Goal: Share content

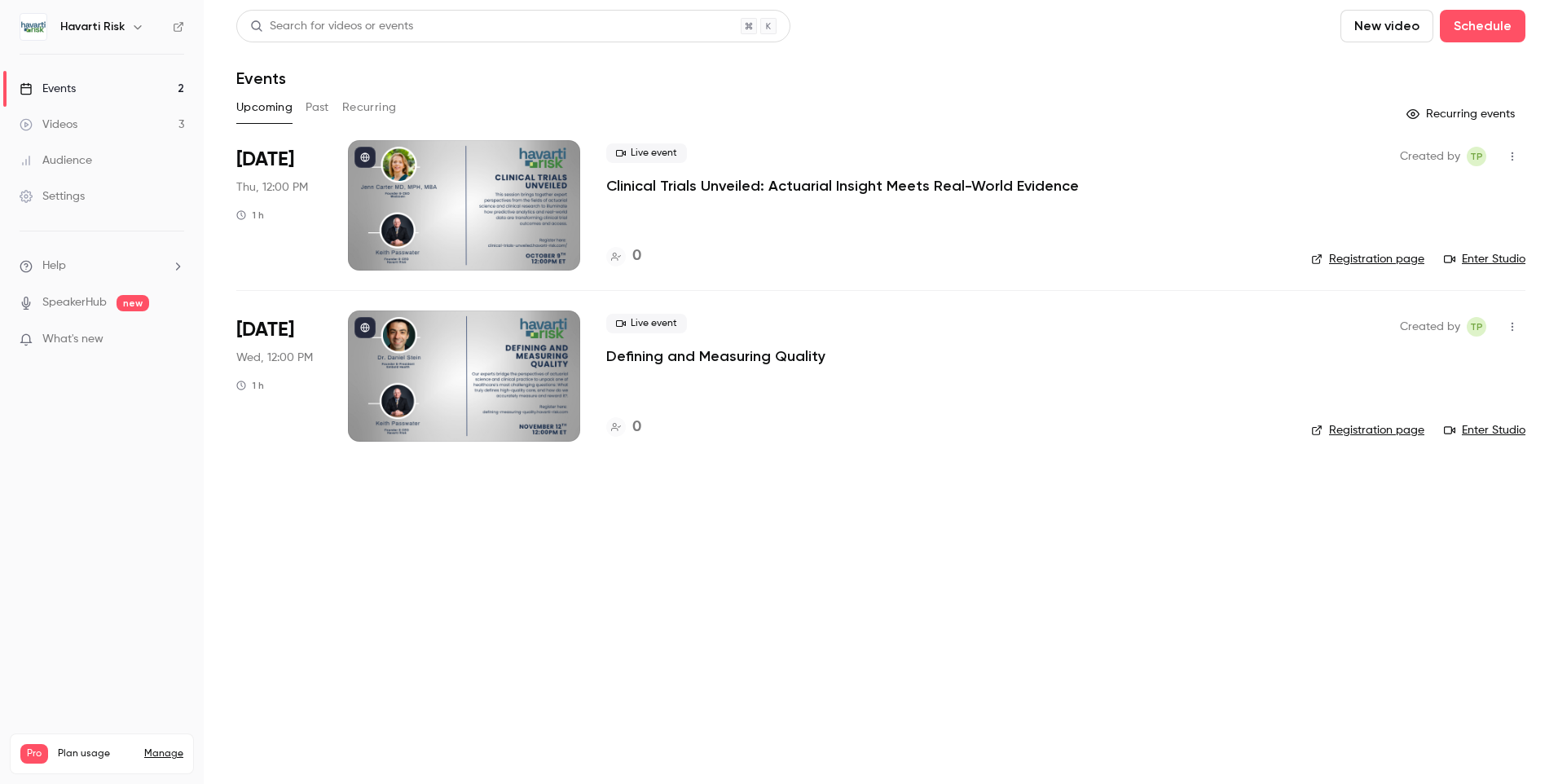
click at [787, 186] on p "Clinical Trials Unveiled: Actuarial Insight Meets Real-World Evidence" at bounding box center [843, 185] width 472 height 19
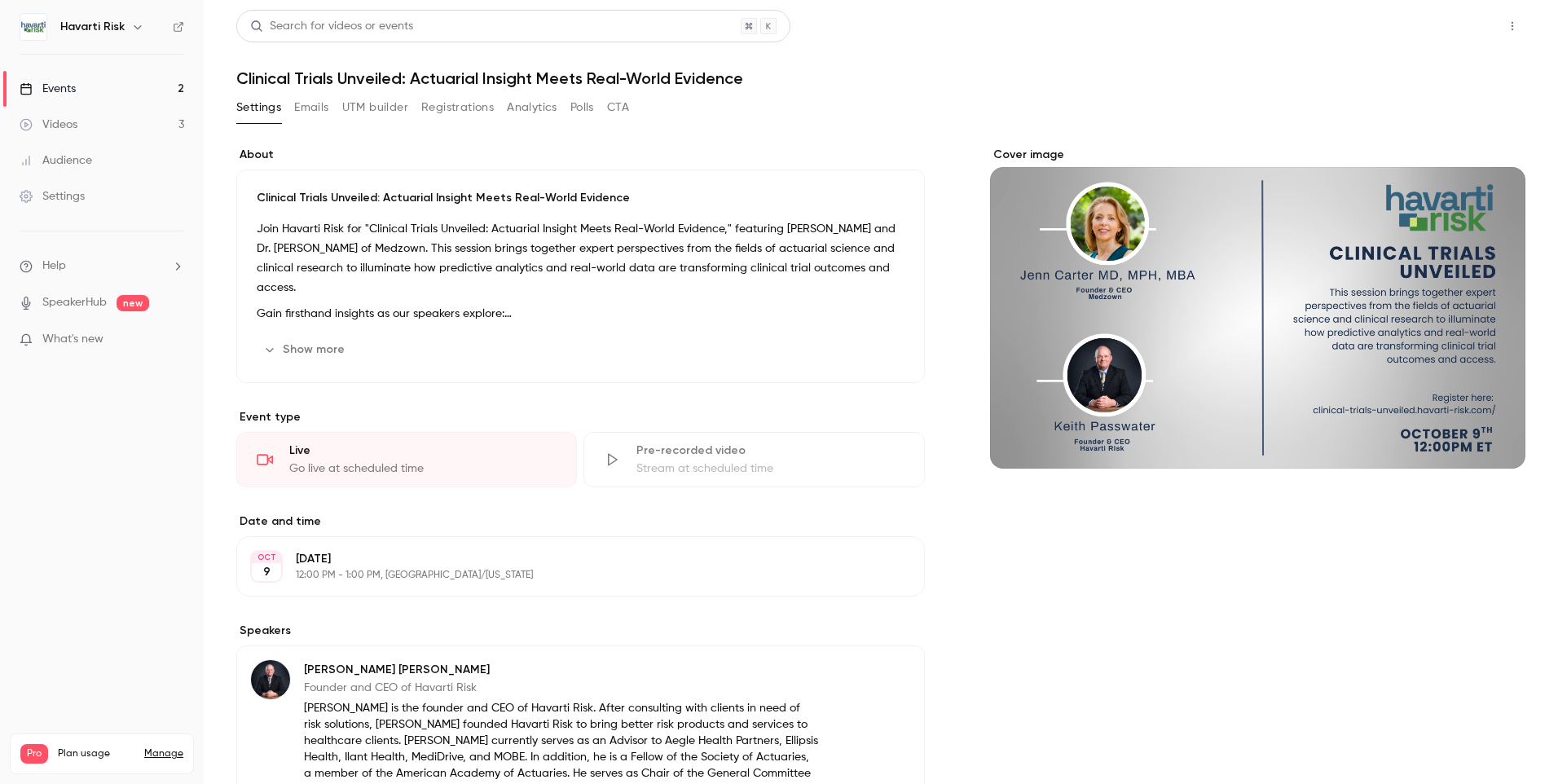
click at [1448, 31] on button "Share" at bounding box center [1454, 26] width 64 height 33
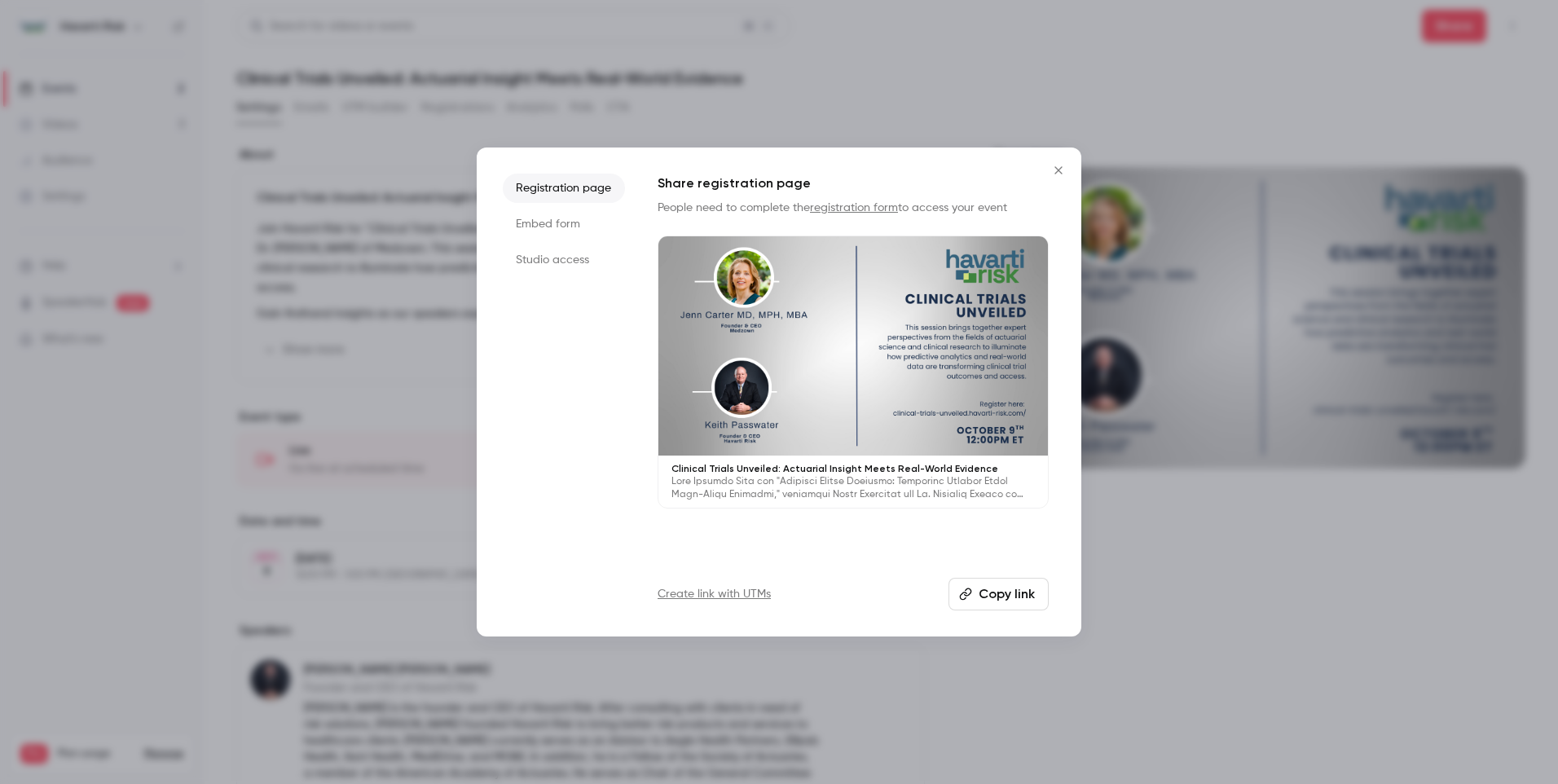
click at [575, 187] on li "Registration page" at bounding box center [564, 188] width 122 height 29
click at [862, 209] on link "registration form" at bounding box center [854, 208] width 88 height 12
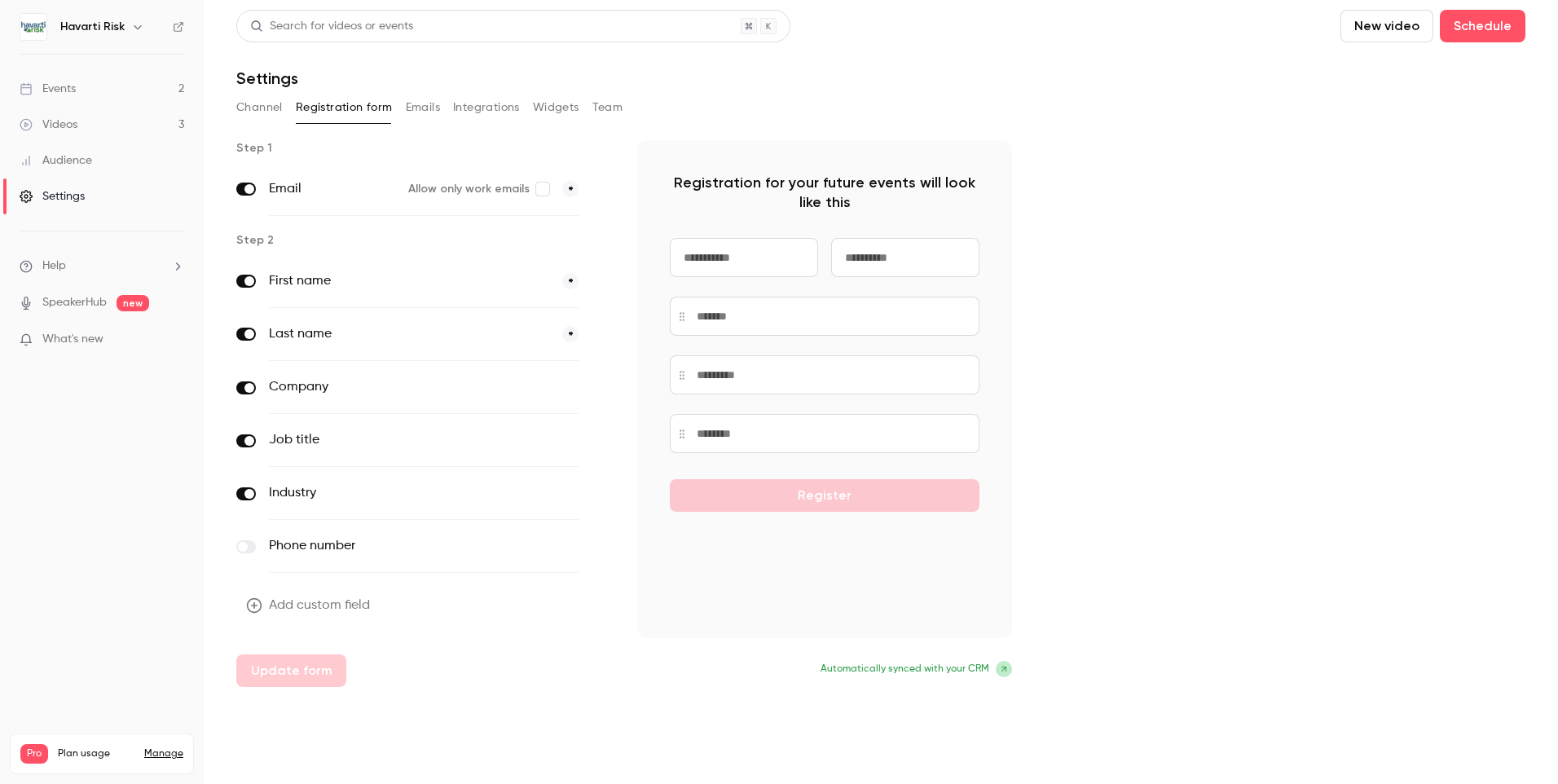
click at [59, 93] on div "Events" at bounding box center [47, 88] width 56 height 16
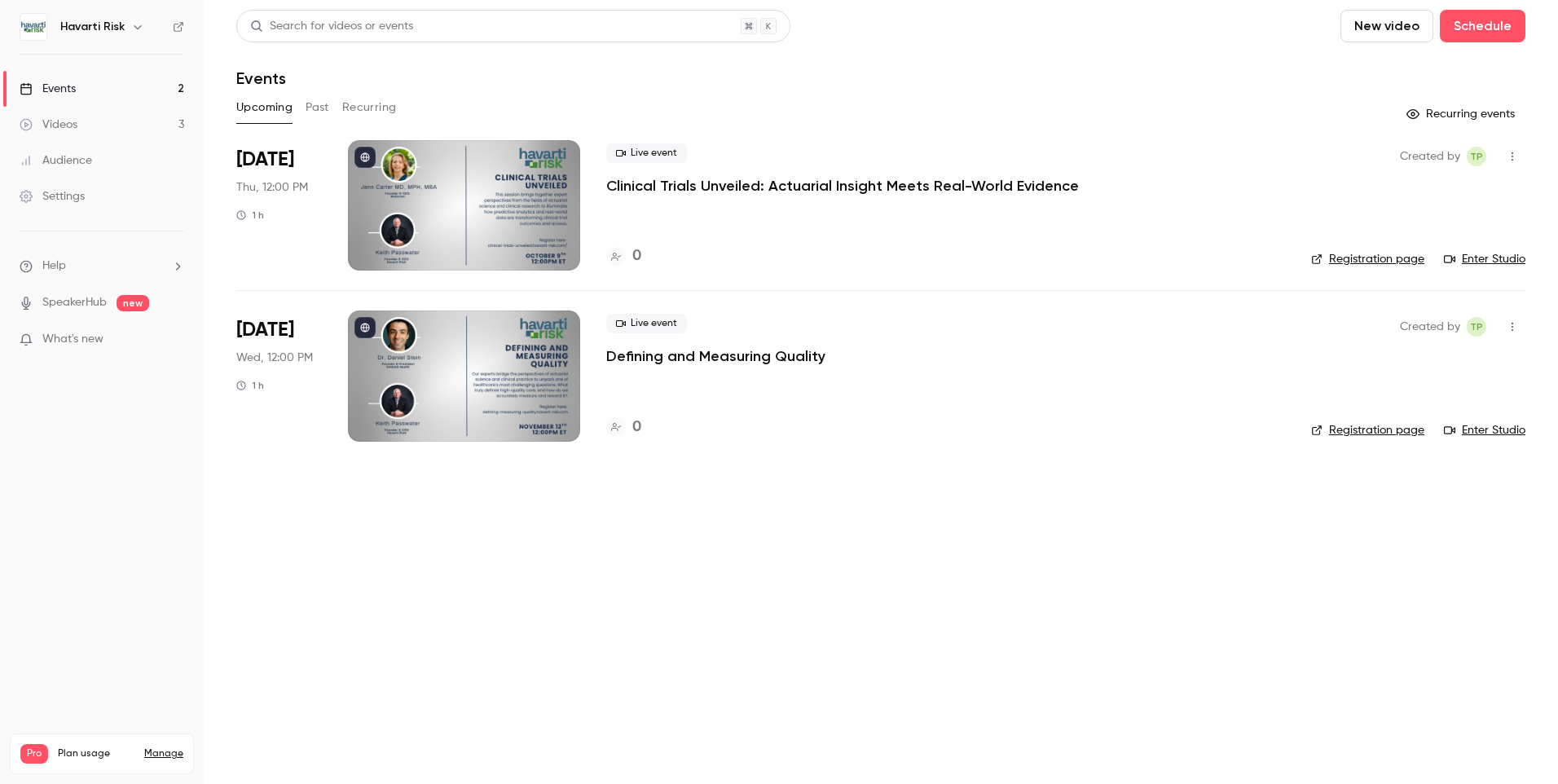
click at [705, 183] on p "Clinical Trials Unveiled: Actuarial Insight Meets Real-World Evidence" at bounding box center [843, 185] width 472 height 19
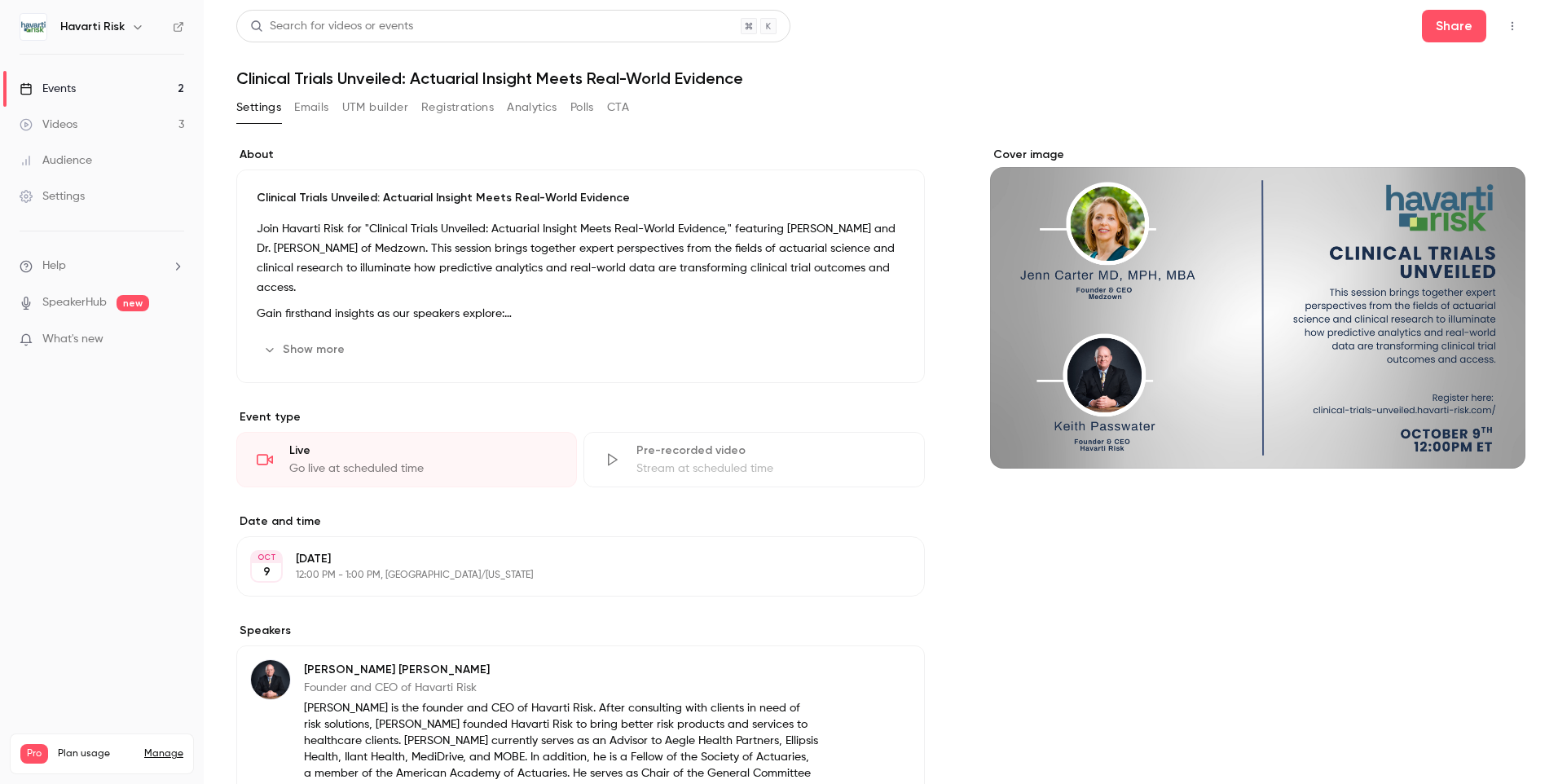
click at [1506, 20] on icon "button" at bounding box center [1513, 26] width 13 height 12
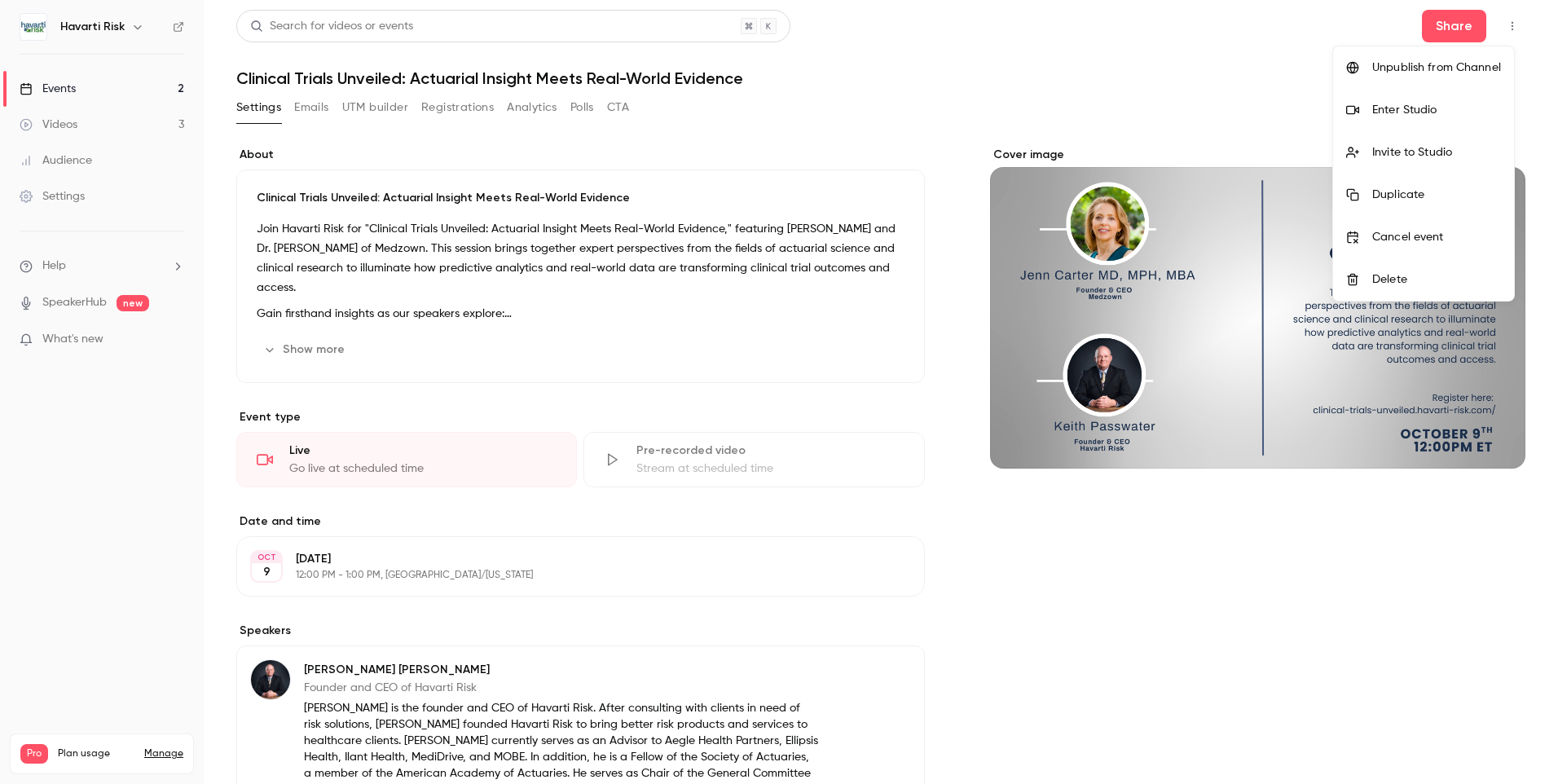
click at [1430, 26] on div at bounding box center [779, 392] width 1558 height 784
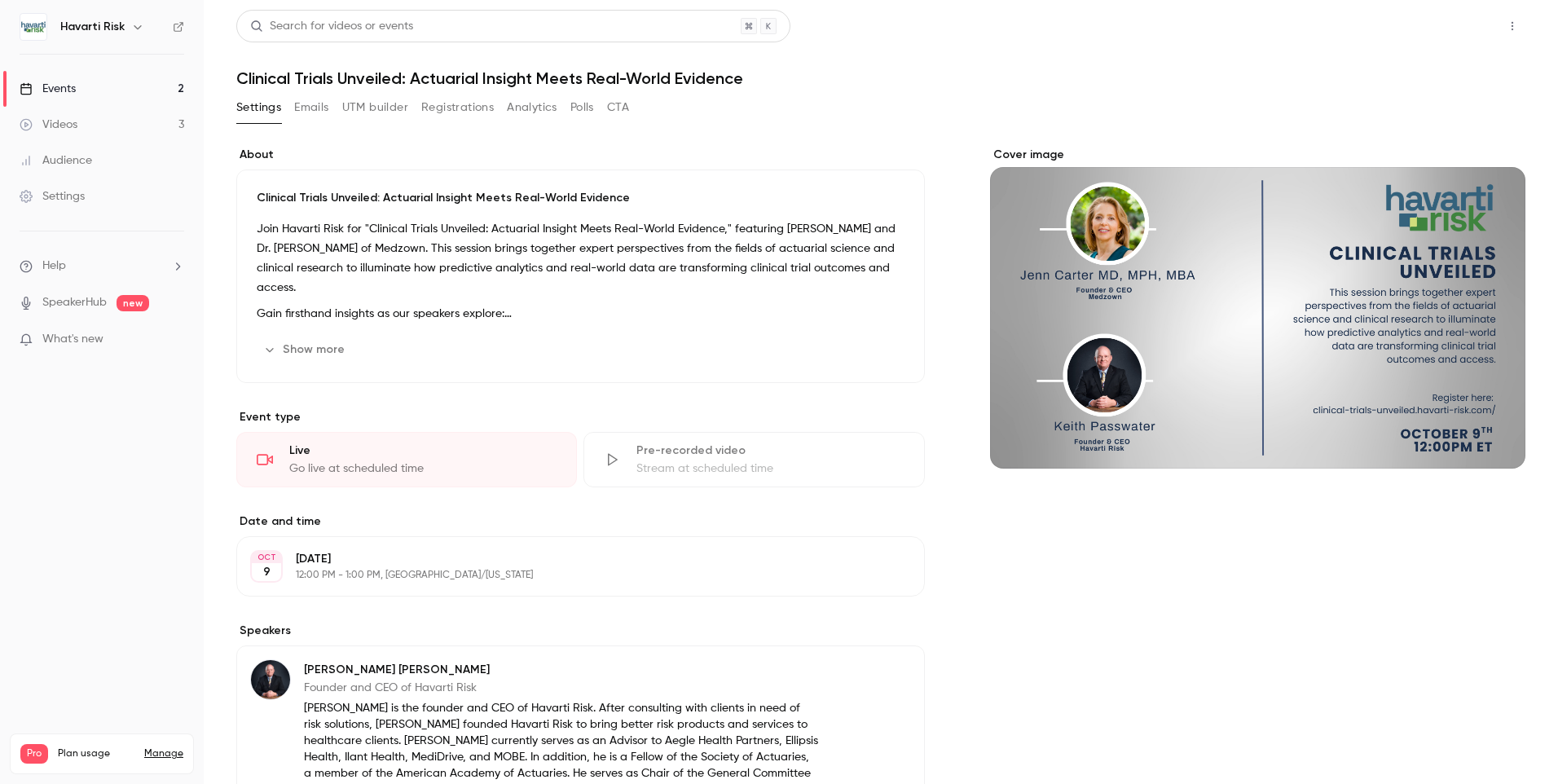
click at [1453, 20] on button "Share" at bounding box center [1454, 26] width 64 height 33
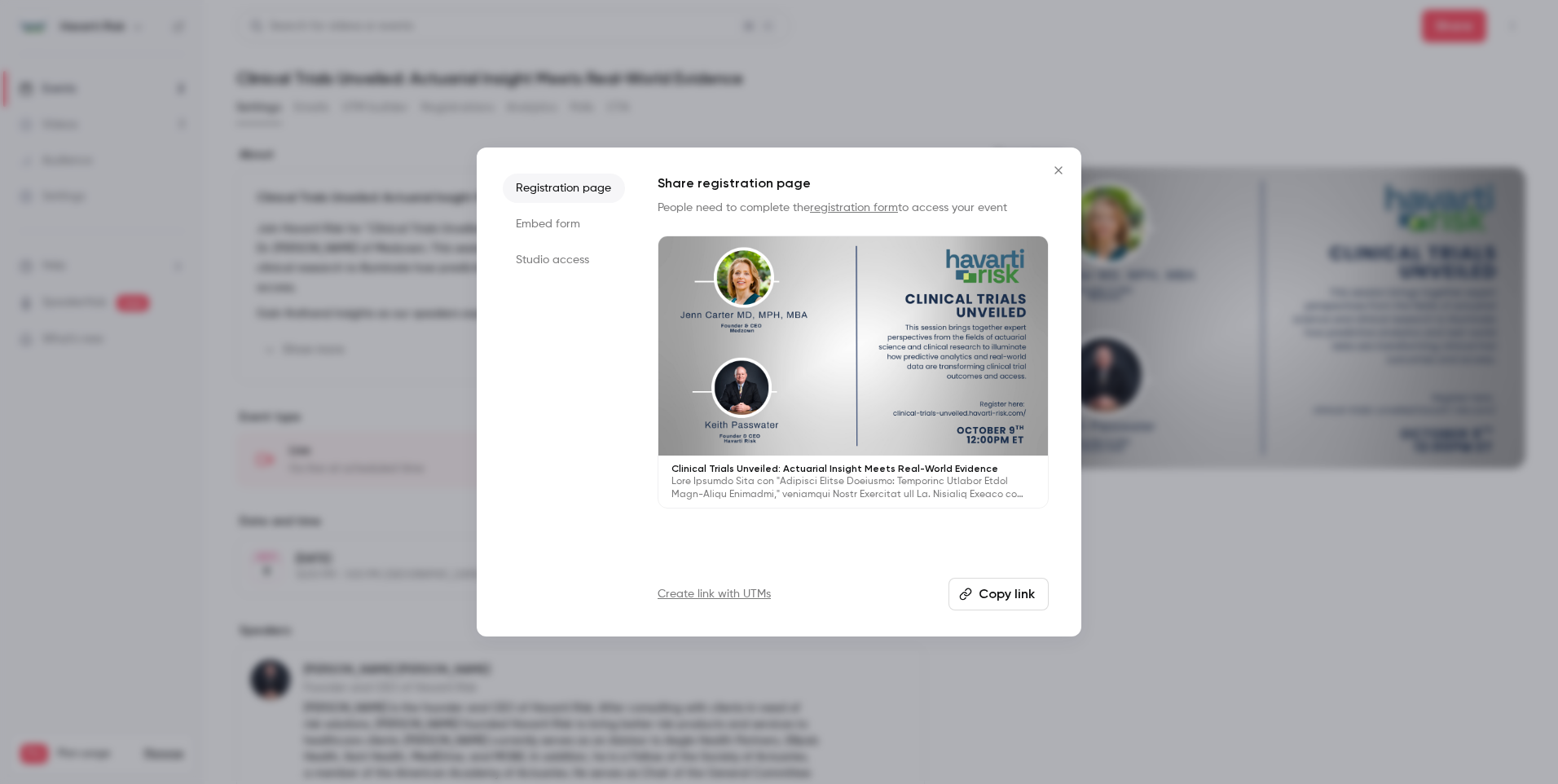
click at [995, 583] on button "Copy link" at bounding box center [998, 594] width 101 height 33
